Goal: Information Seeking & Learning: Learn about a topic

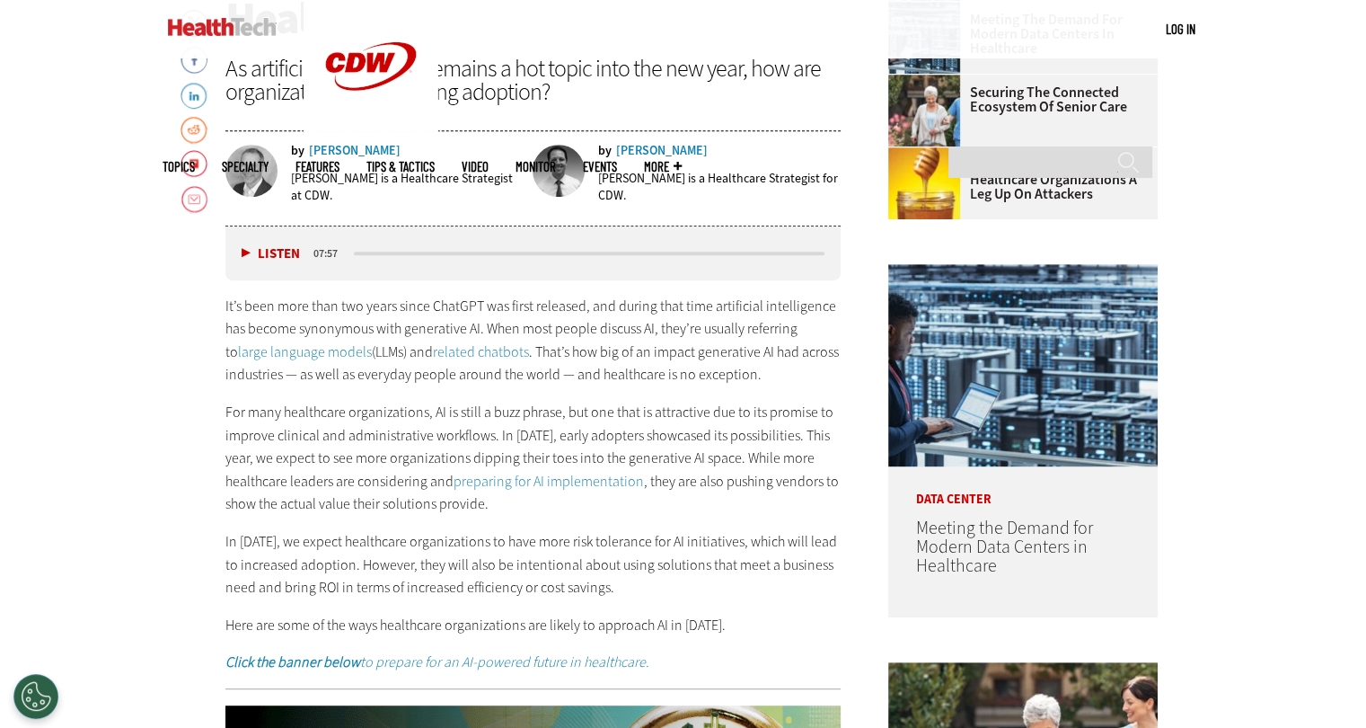
scroll to position [808, 0]
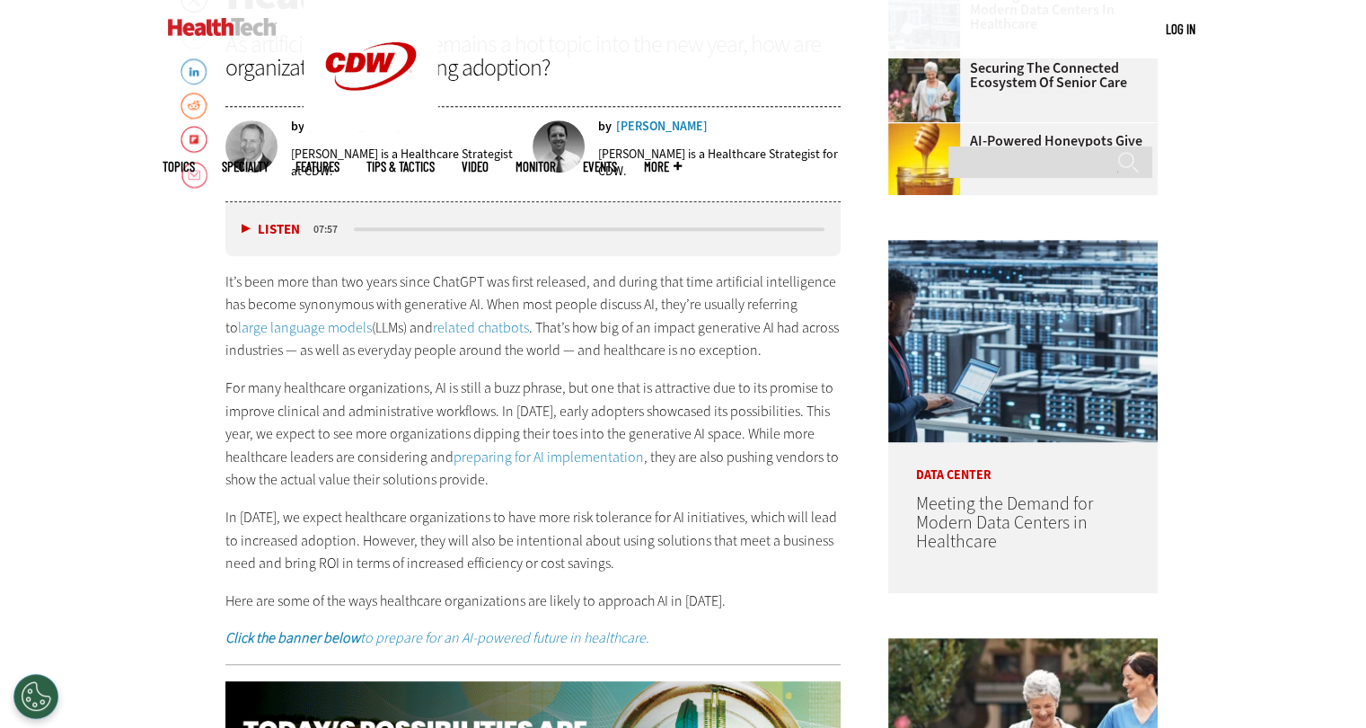
click at [363, 274] on p "It’s been more than two years since ChatGPT was first released, and during that…" at bounding box center [533, 316] width 616 height 92
drag, startPoint x: 353, startPoint y: 269, endPoint x: 511, endPoint y: 285, distance: 158.8
click at [508, 286] on p "It’s been more than two years since ChatGPT was first released, and during that…" at bounding box center [533, 316] width 616 height 92
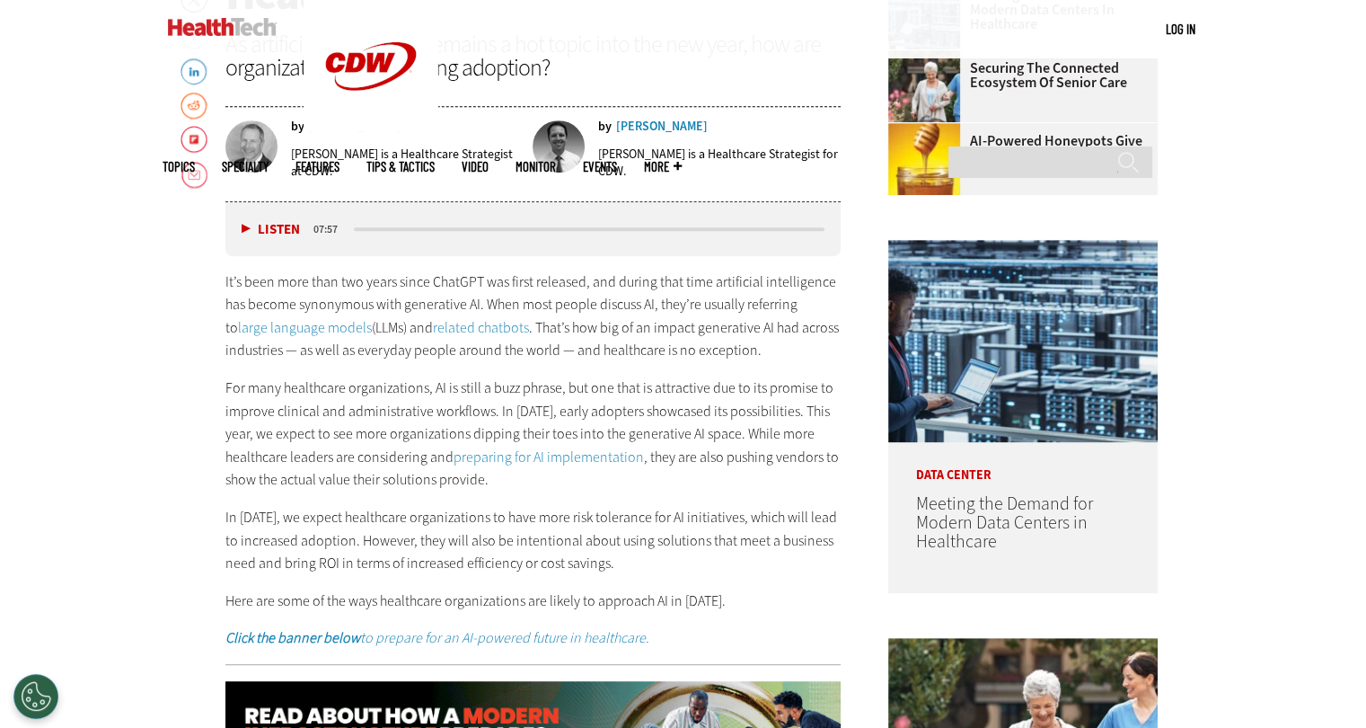
click at [590, 275] on p "It’s been more than two years since ChatGPT was first released, and during that…" at bounding box center [533, 316] width 616 height 92
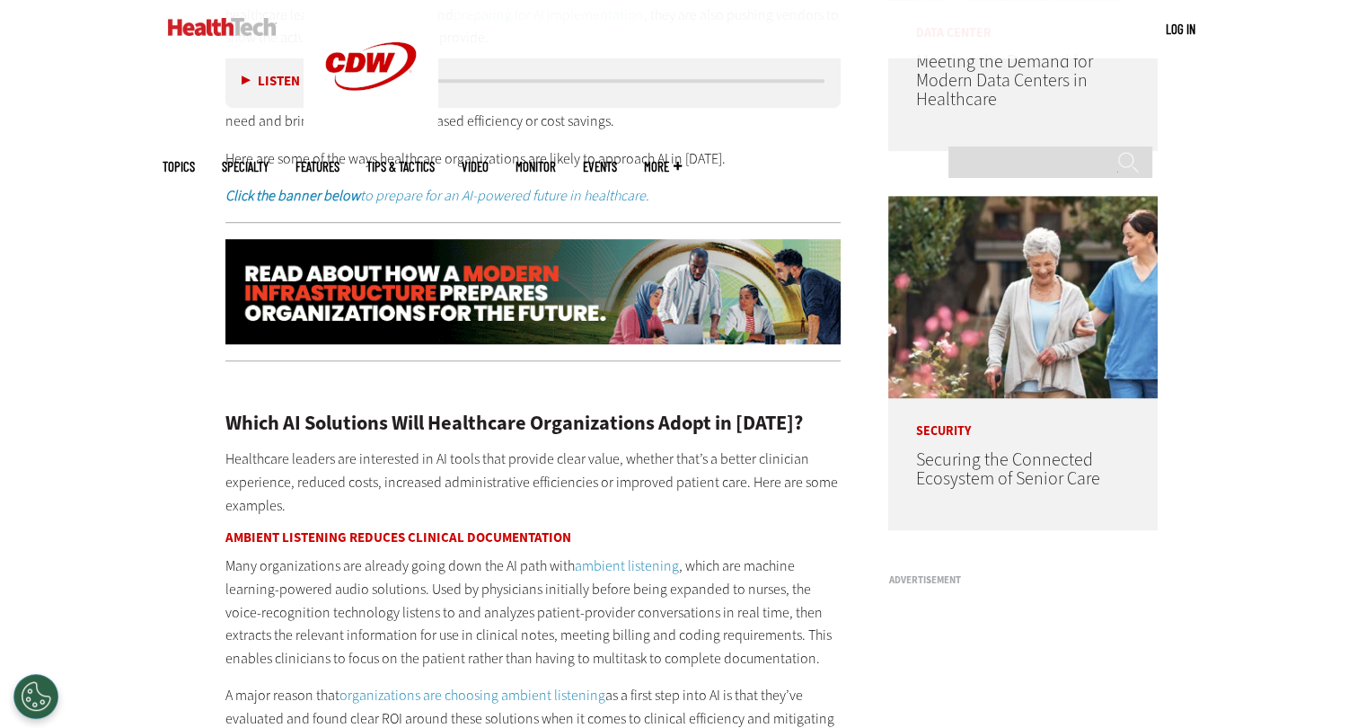
scroll to position [1347, 0]
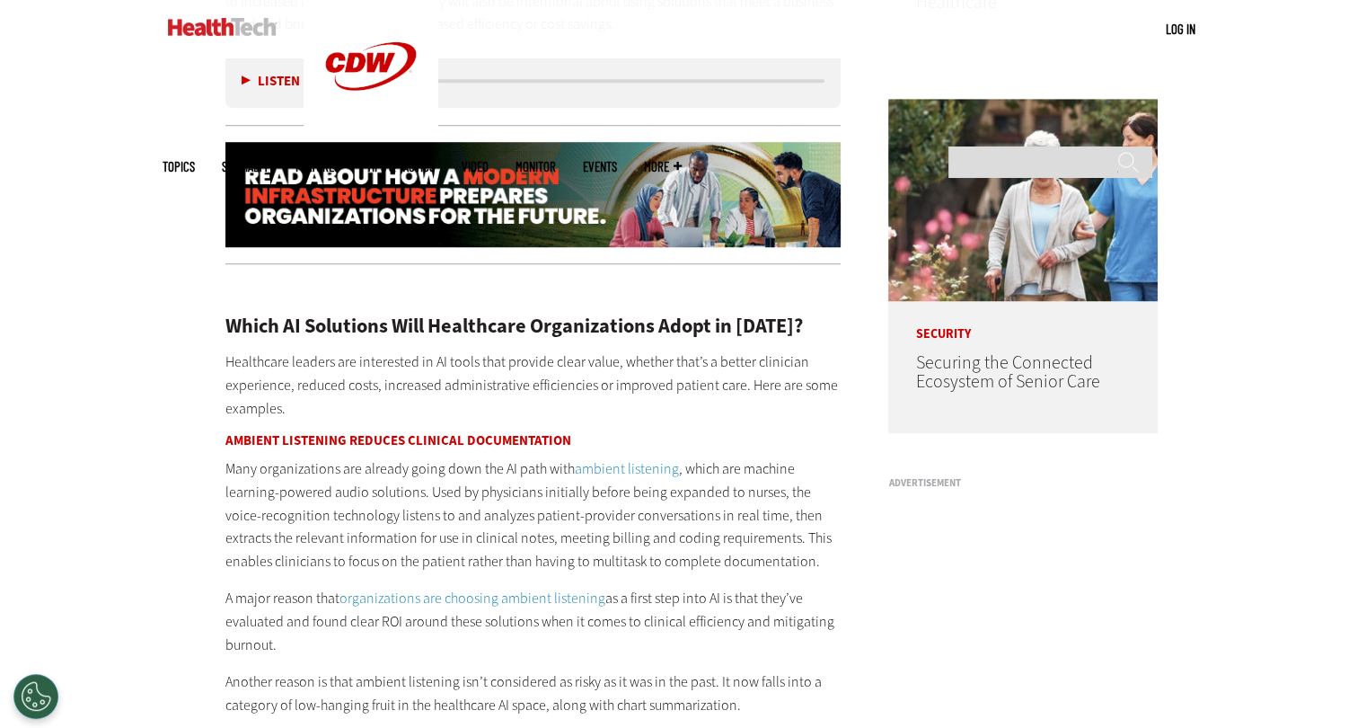
click at [400, 443] on h3 "Ambient Listening Reduces Clinical Documentation" at bounding box center [533, 440] width 616 height 13
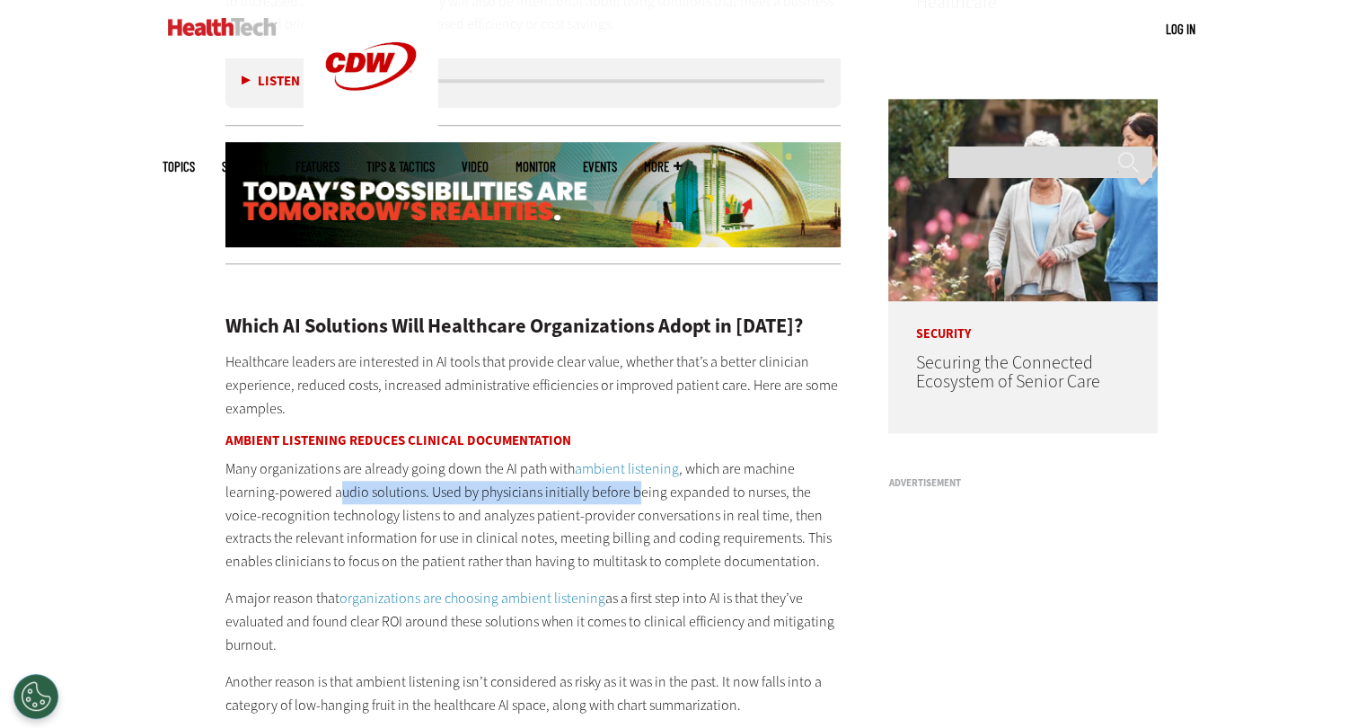
drag, startPoint x: 340, startPoint y: 497, endPoint x: 633, endPoint y: 486, distance: 293.0
click at [633, 486] on p "Many organizations are already going down the AI path with ambient listening , …" at bounding box center [533, 514] width 616 height 115
click at [593, 522] on p "Many organizations are already going down the AI path with ambient listening , …" at bounding box center [533, 514] width 616 height 115
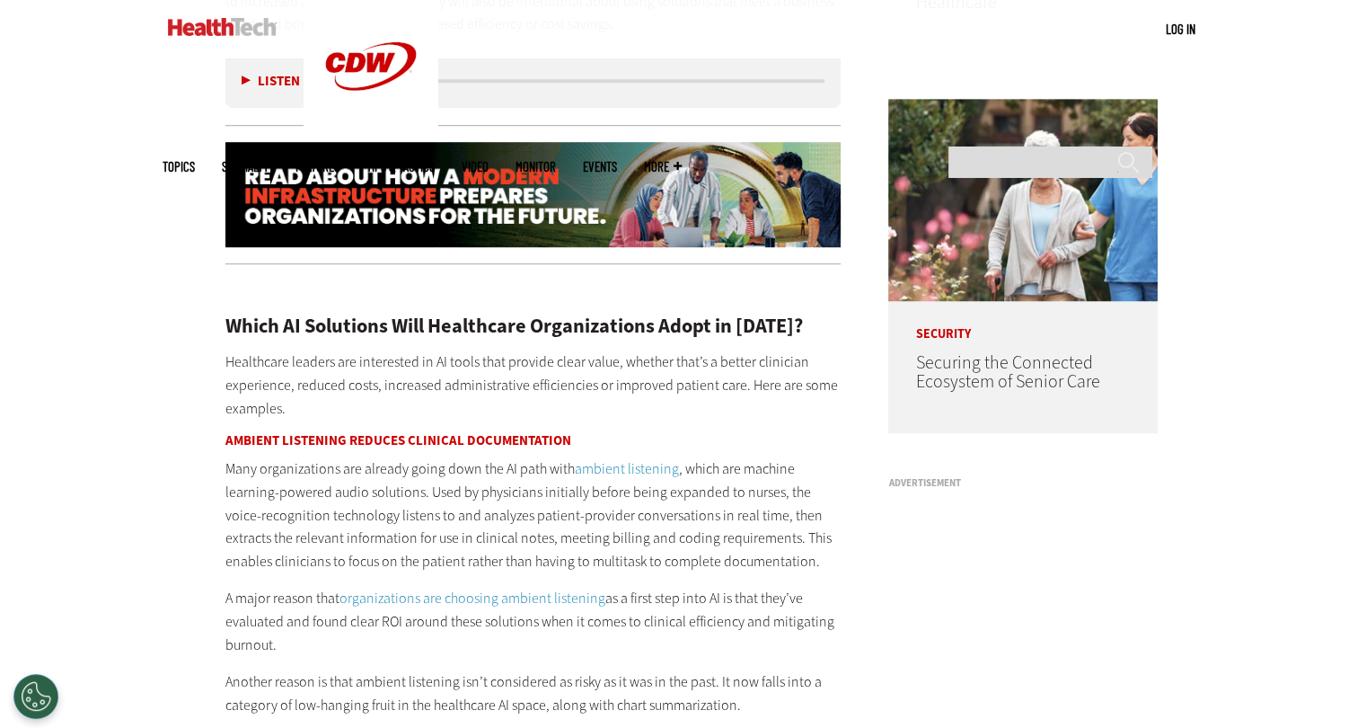
click at [337, 538] on p "Many organizations are already going down the AI path with ambient listening , …" at bounding box center [533, 514] width 616 height 115
click at [460, 490] on p "Many organizations are already going down the AI path with ambient listening , …" at bounding box center [533, 514] width 616 height 115
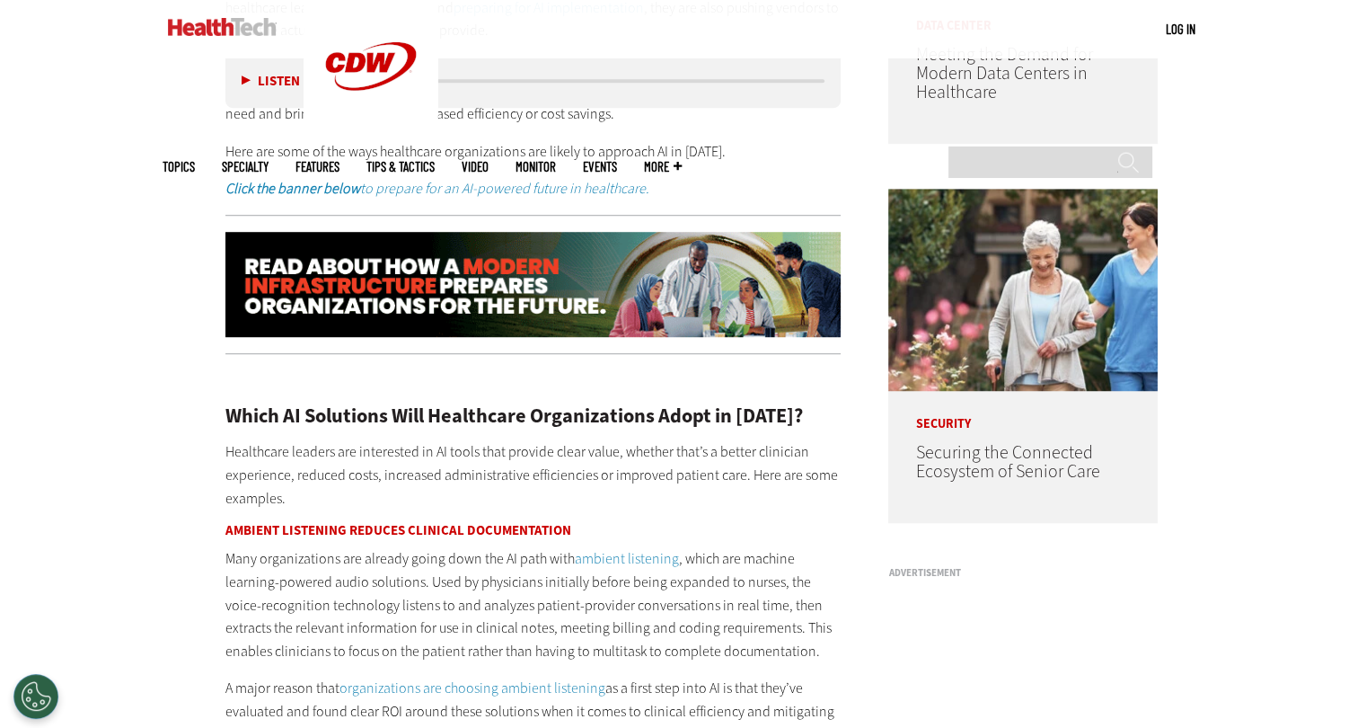
scroll to position [1437, 0]
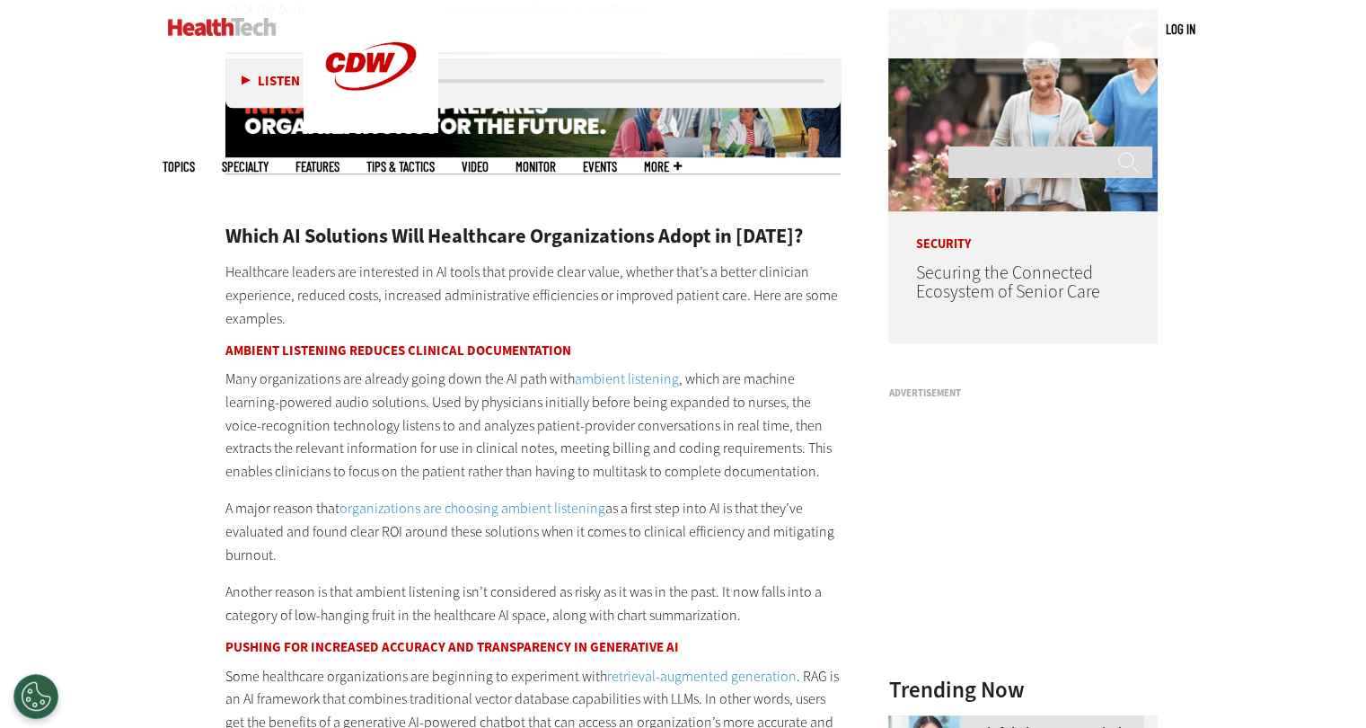
drag, startPoint x: 266, startPoint y: 500, endPoint x: 668, endPoint y: 546, distance: 405.0
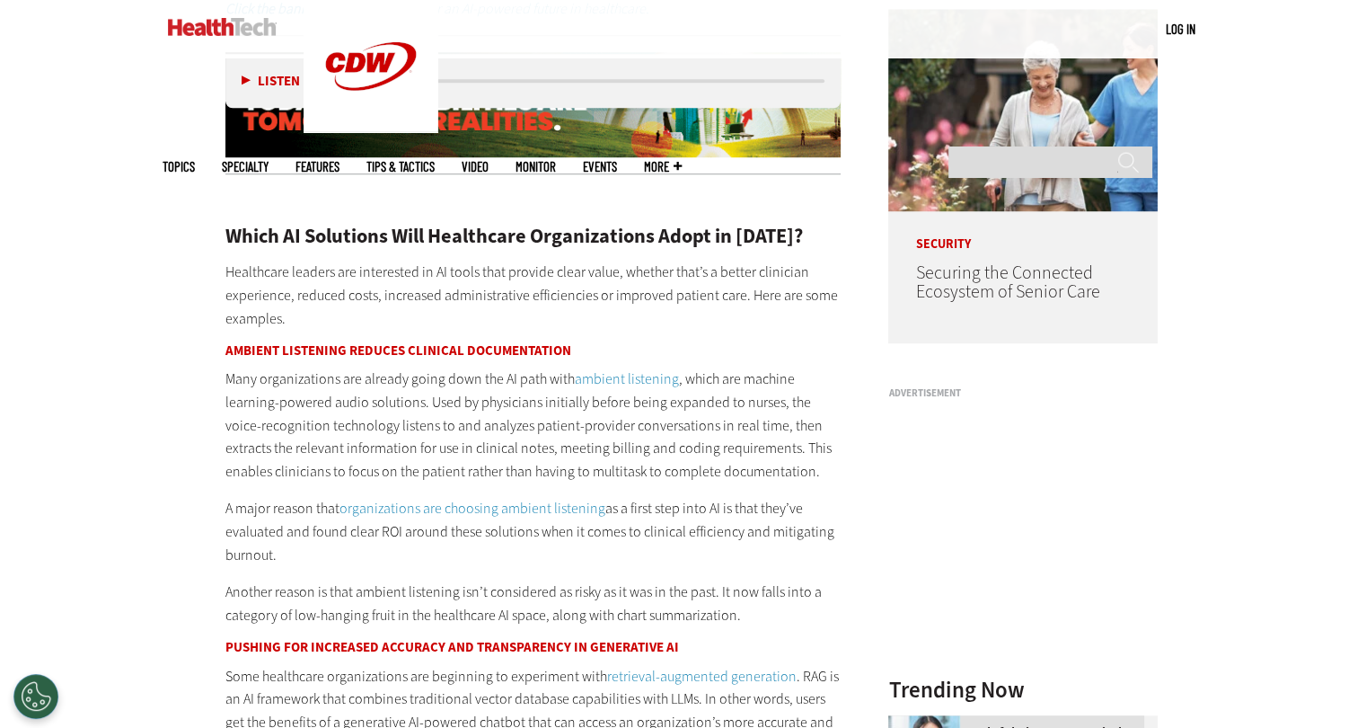
click at [668, 546] on p "A major reason that organizations are choosing ambient listening as a first ste…" at bounding box center [533, 531] width 616 height 69
click at [536, 582] on p "Another reason is that ambient listening isn’t considered as risky as it was in…" at bounding box center [533, 603] width 616 height 46
drag, startPoint x: 221, startPoint y: 354, endPoint x: 565, endPoint y: 349, distance: 344.1
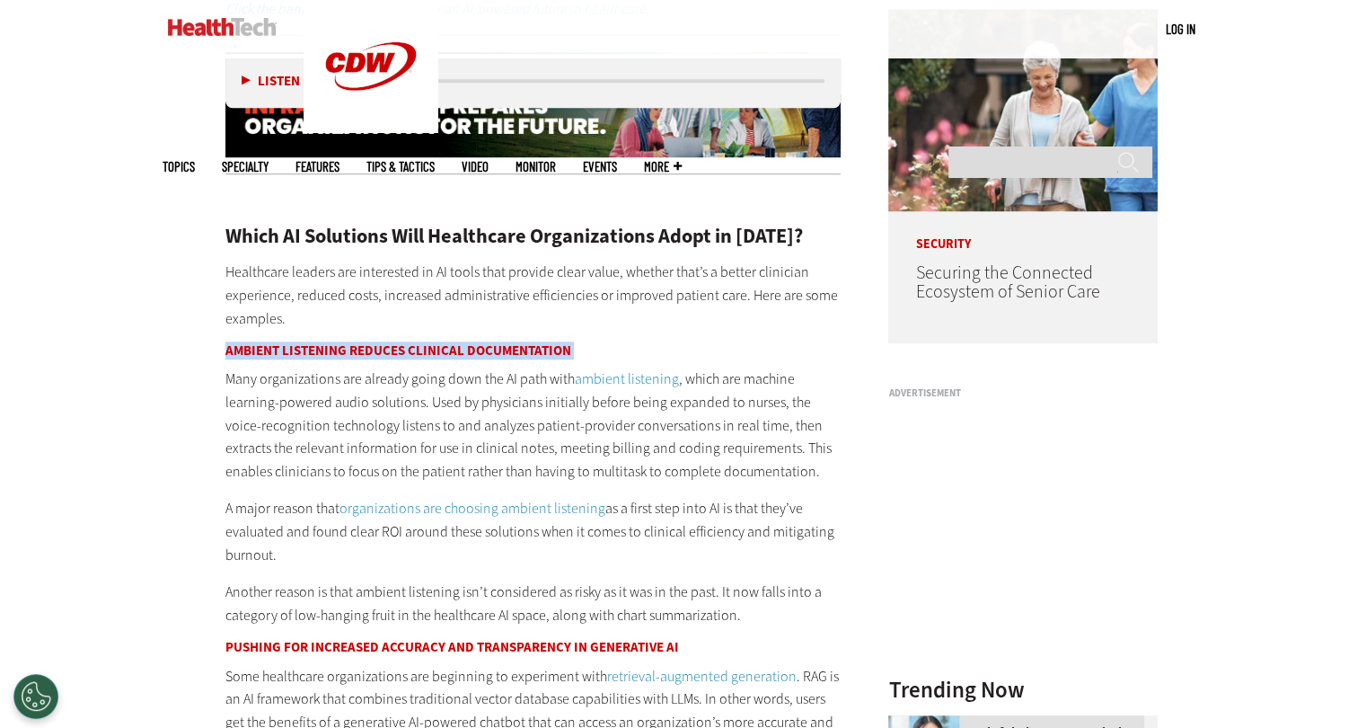
copy div "Ambient Listening Reduces Clinical Documentation"
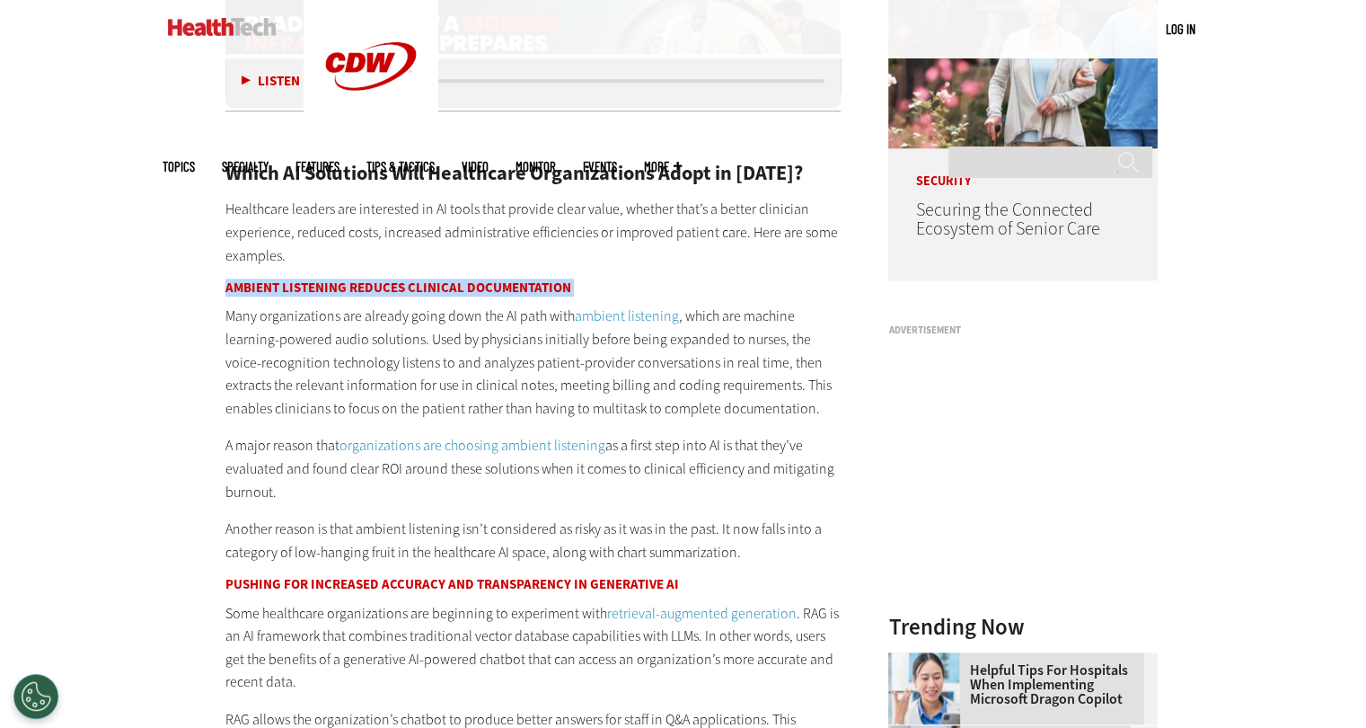
scroll to position [1527, 0]
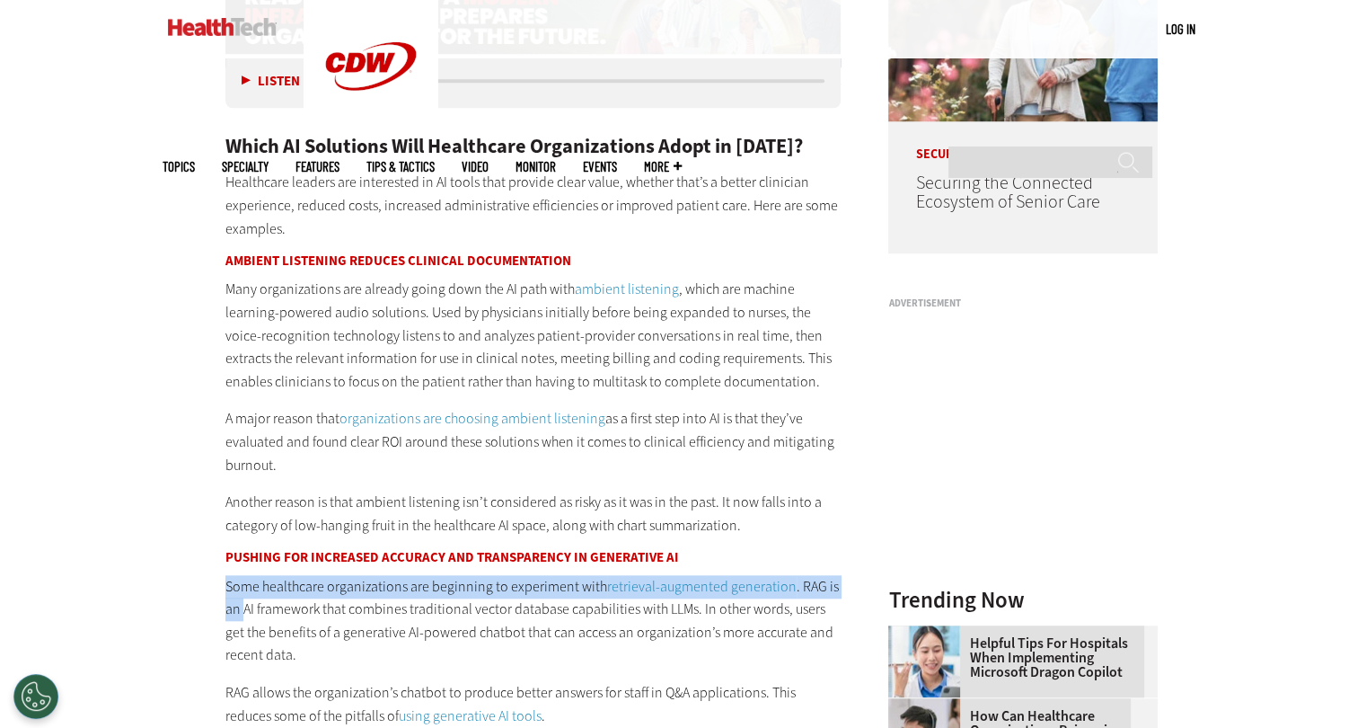
drag, startPoint x: 227, startPoint y: 579, endPoint x: 241, endPoint y: 604, distance: 27.7
click at [241, 604] on p "Some healthcare organizations are beginning to experiment with retrieval-augmen…" at bounding box center [533, 621] width 616 height 92
drag, startPoint x: 216, startPoint y: 553, endPoint x: 715, endPoint y: 556, distance: 499.4
copy h3 "Pushing for Increased Accuracy and Transparency in Generative AI"
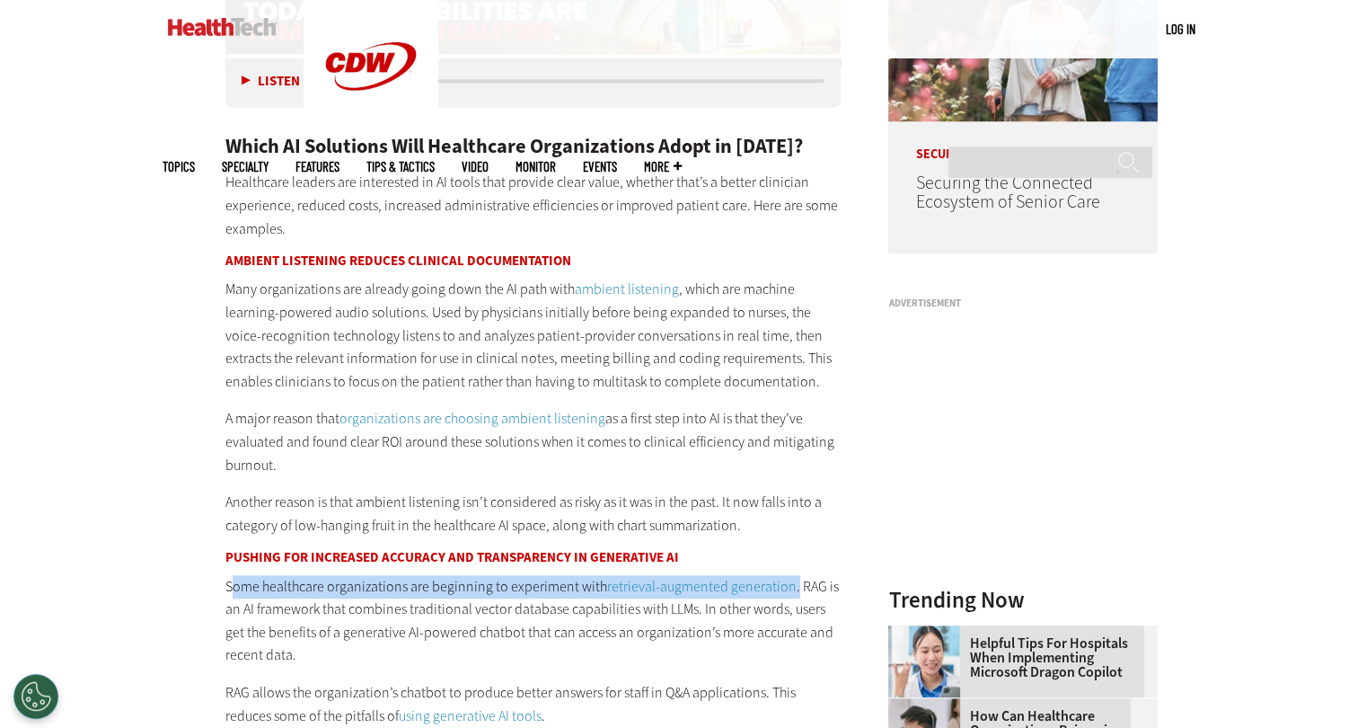
drag, startPoint x: 231, startPoint y: 584, endPoint x: 787, endPoint y: 587, distance: 556.0
click at [787, 587] on p "Some healthcare organizations are beginning to experiment with retrieval-augmen…" at bounding box center [533, 621] width 616 height 92
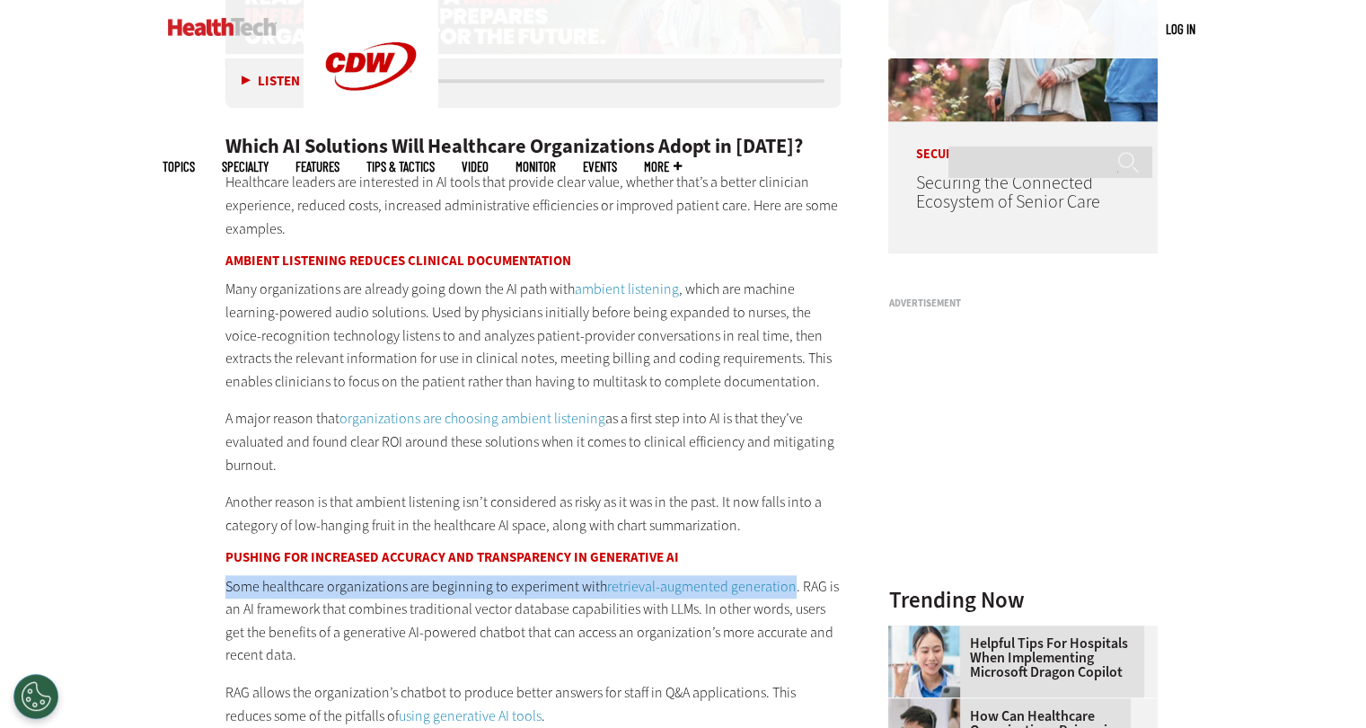
drag, startPoint x: 223, startPoint y: 582, endPoint x: 781, endPoint y: 587, distance: 558.7
copy p "Some healthcare organizations are beginning to experiment with retrieval-augmen…"
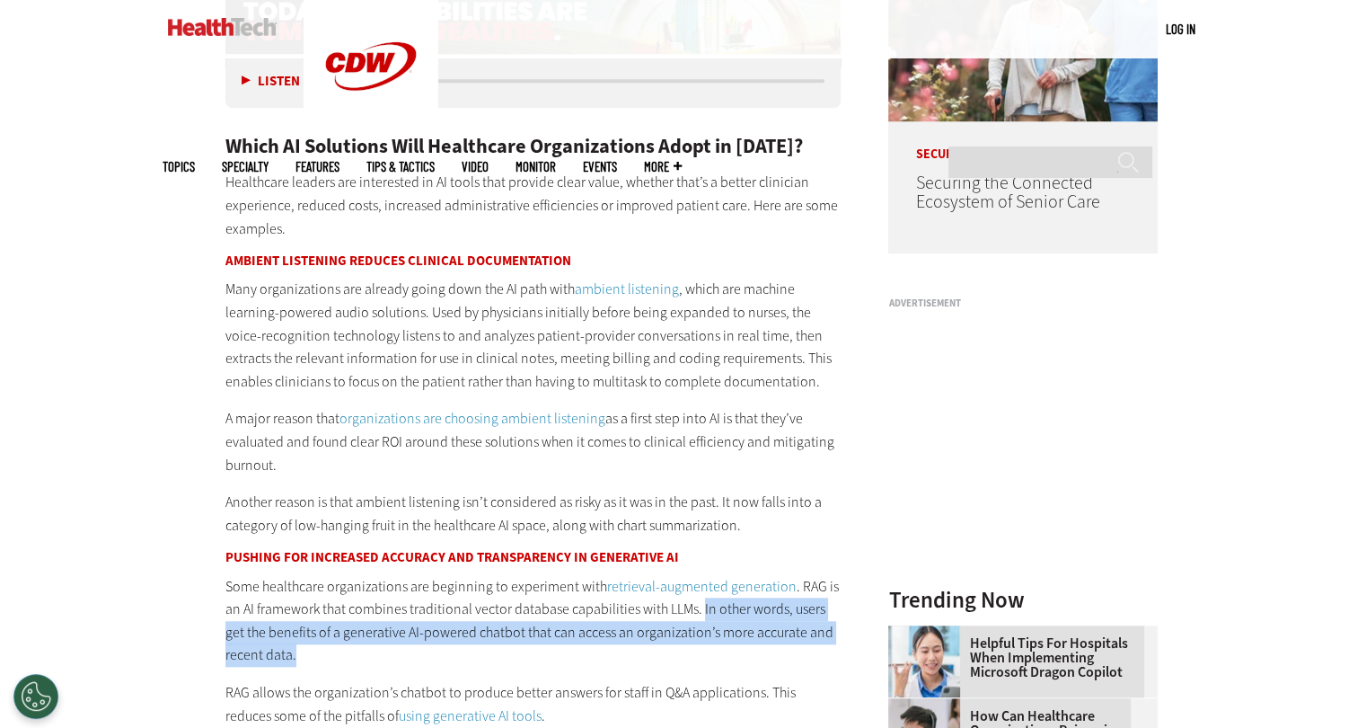
drag, startPoint x: 698, startPoint y: 607, endPoint x: 704, endPoint y: 647, distance: 40.0
click at [704, 647] on p "Some healthcare organizations are beginning to experiment with retrieval-augmen…" at bounding box center [533, 621] width 616 height 92
copy p "In other words, users get the benefits of a generative AI-powered chatbot that …"
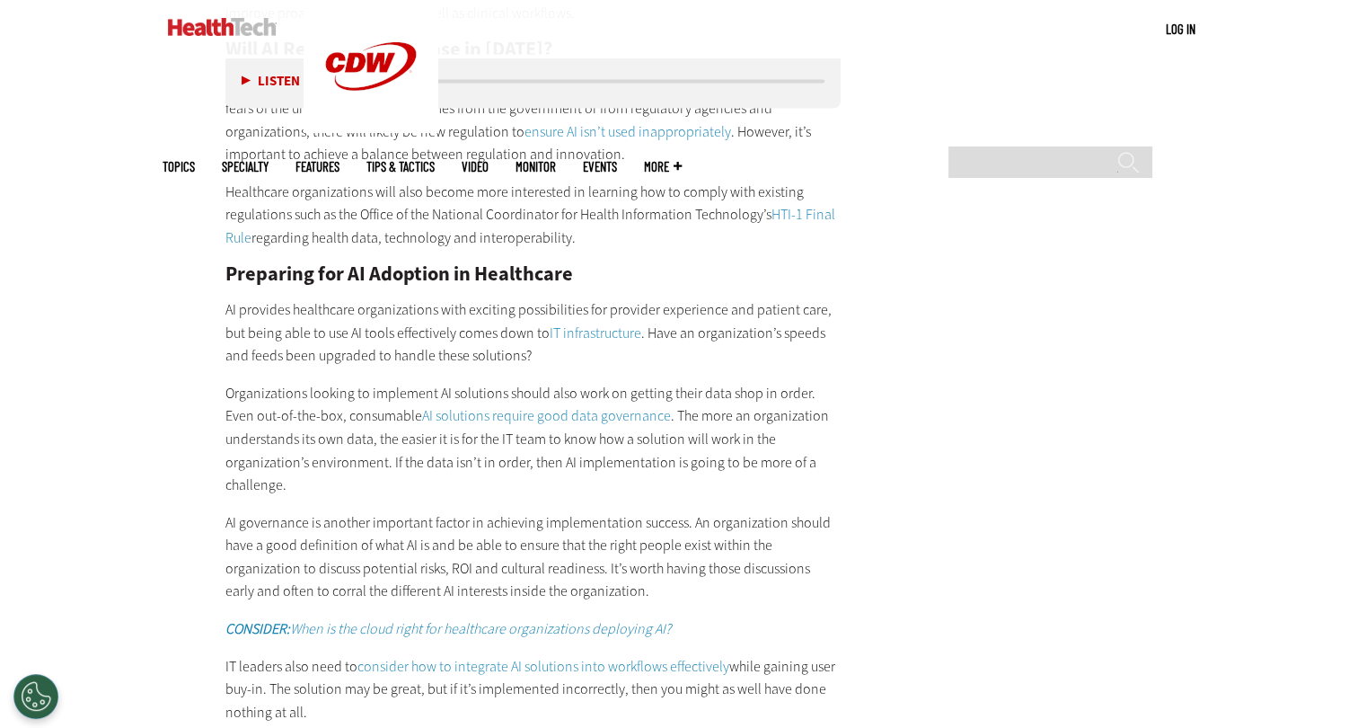
scroll to position [2695, 0]
